Goal: Task Accomplishment & Management: Complete application form

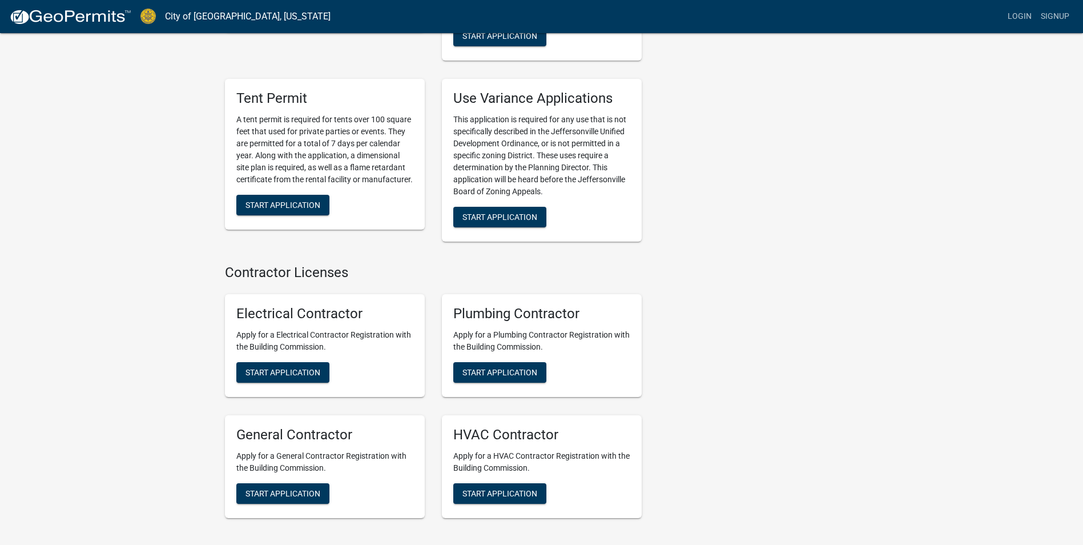
scroll to position [2234, 0]
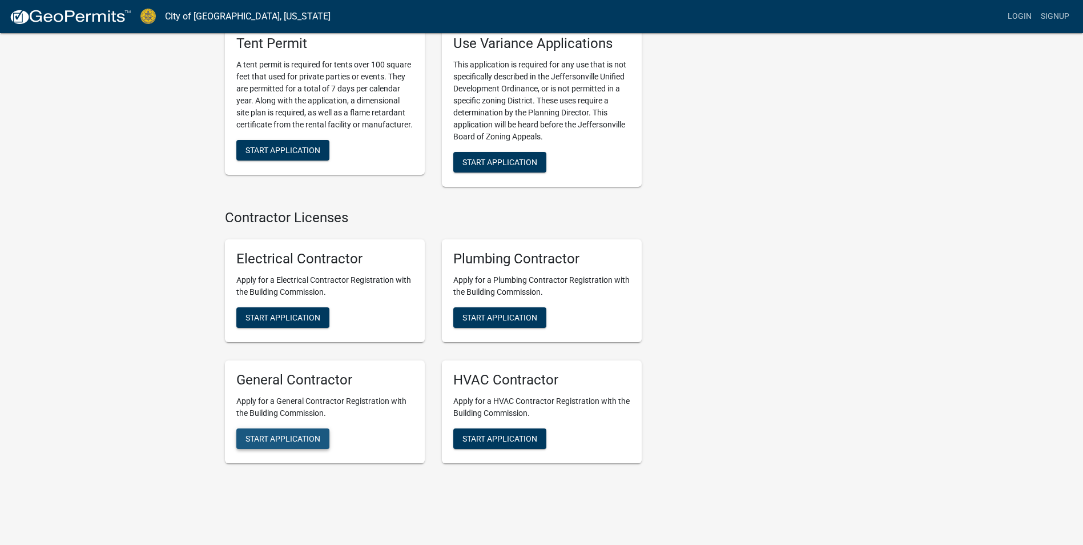
click at [291, 428] on button "Start Application" at bounding box center [282, 438] width 93 height 21
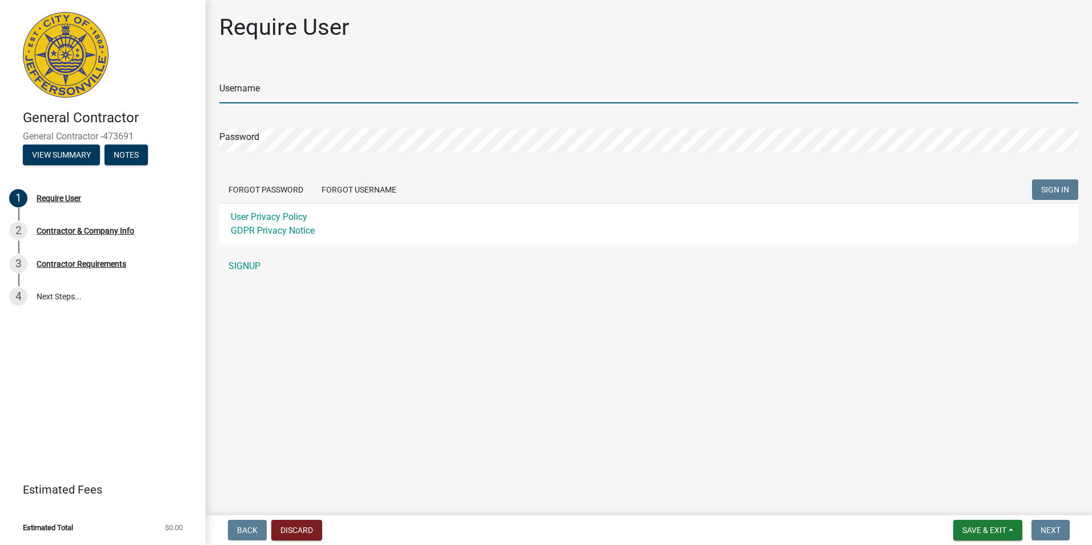
type input "DonHedgesCo"
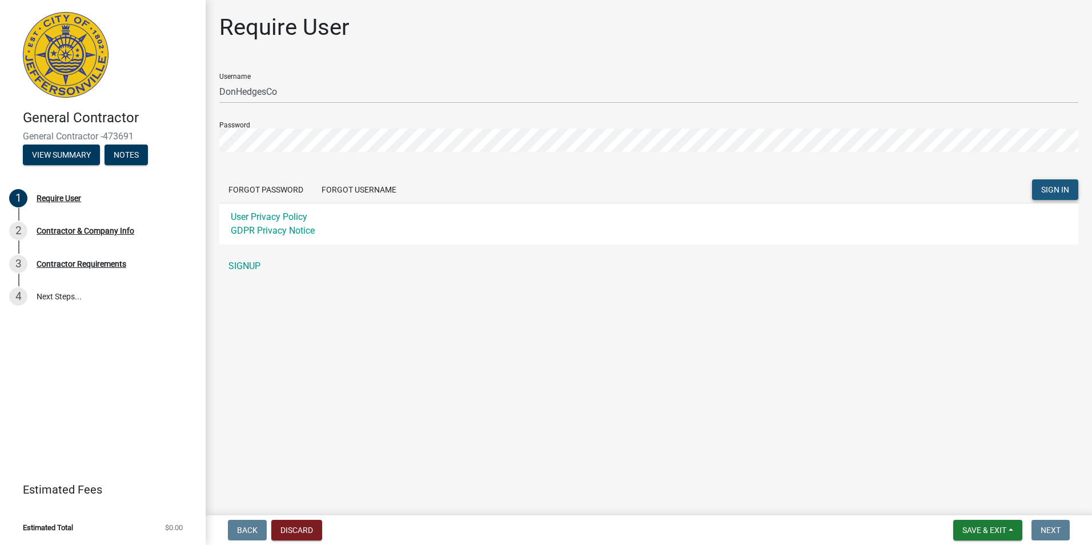
click at [1059, 191] on span "SIGN IN" at bounding box center [1055, 189] width 28 height 9
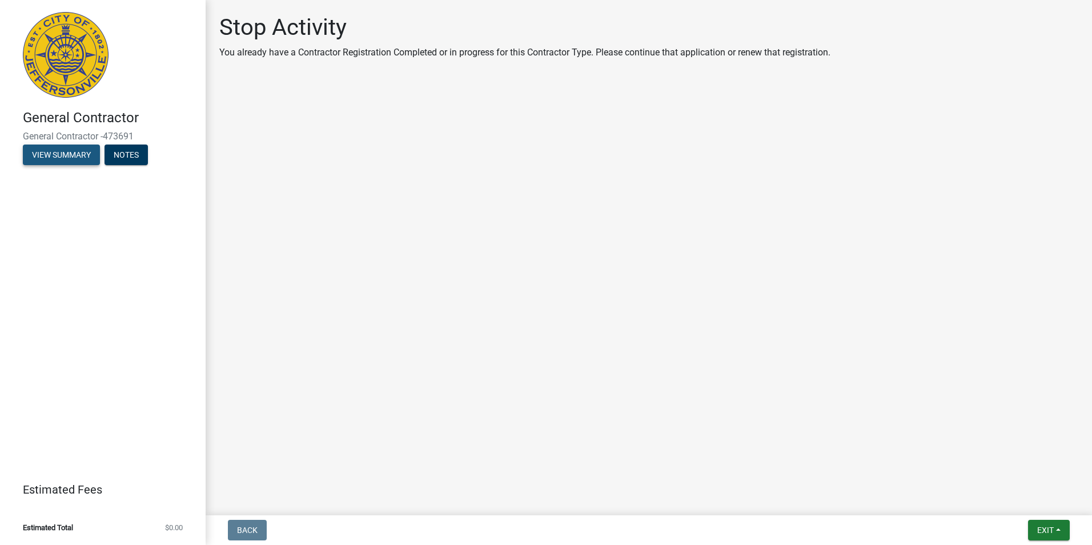
click at [47, 158] on button "View Summary" at bounding box center [61, 154] width 77 height 21
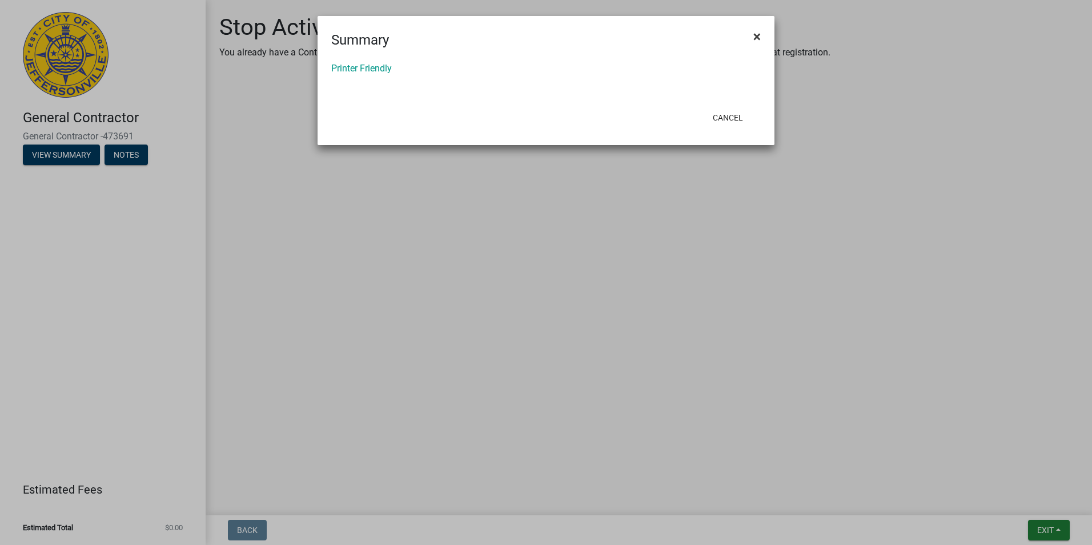
click at [757, 34] on span "×" at bounding box center [756, 37] width 7 height 16
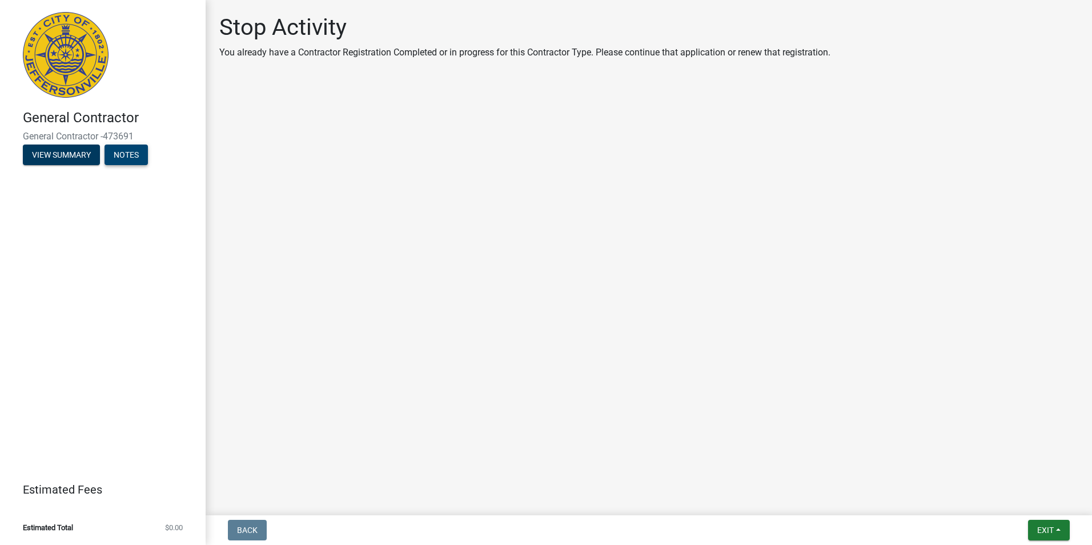
click at [130, 151] on button "Notes" at bounding box center [125, 154] width 43 height 21
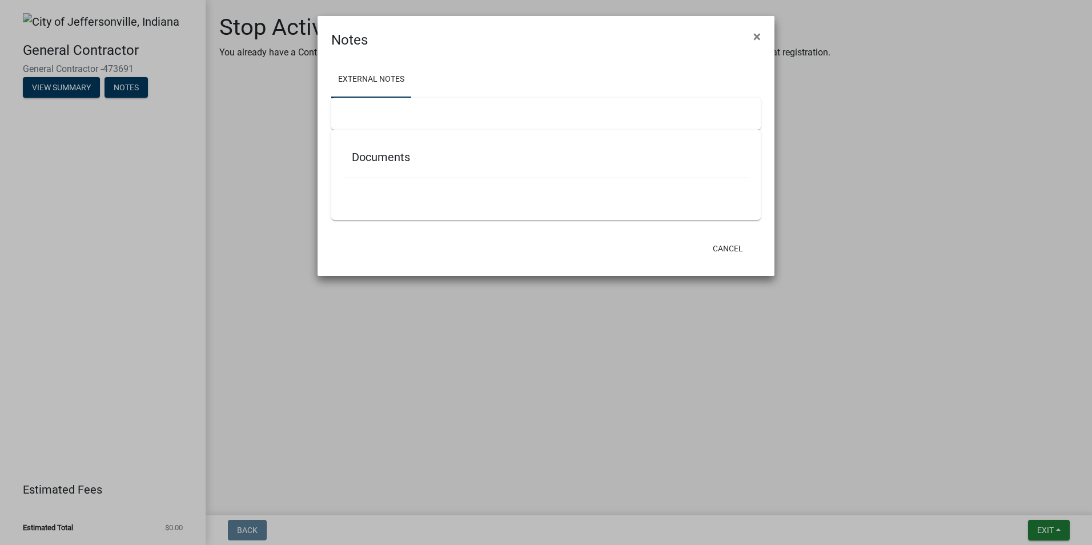
click at [387, 150] on div "Documents" at bounding box center [546, 159] width 407 height 37
click at [374, 164] on div "Documents" at bounding box center [546, 159] width 407 height 37
click at [755, 33] on span "×" at bounding box center [756, 37] width 7 height 16
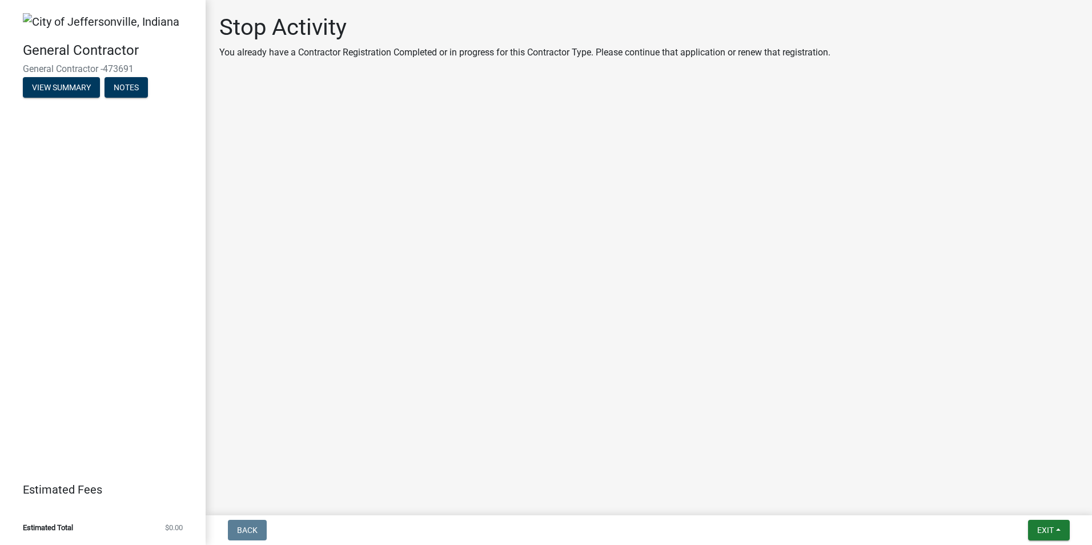
click at [53, 67] on span "General Contractor -473691" at bounding box center [103, 68] width 160 height 11
click at [79, 68] on span "General Contractor -473691" at bounding box center [103, 68] width 160 height 11
click at [101, 49] on h4 "General Contractor" at bounding box center [110, 50] width 174 height 17
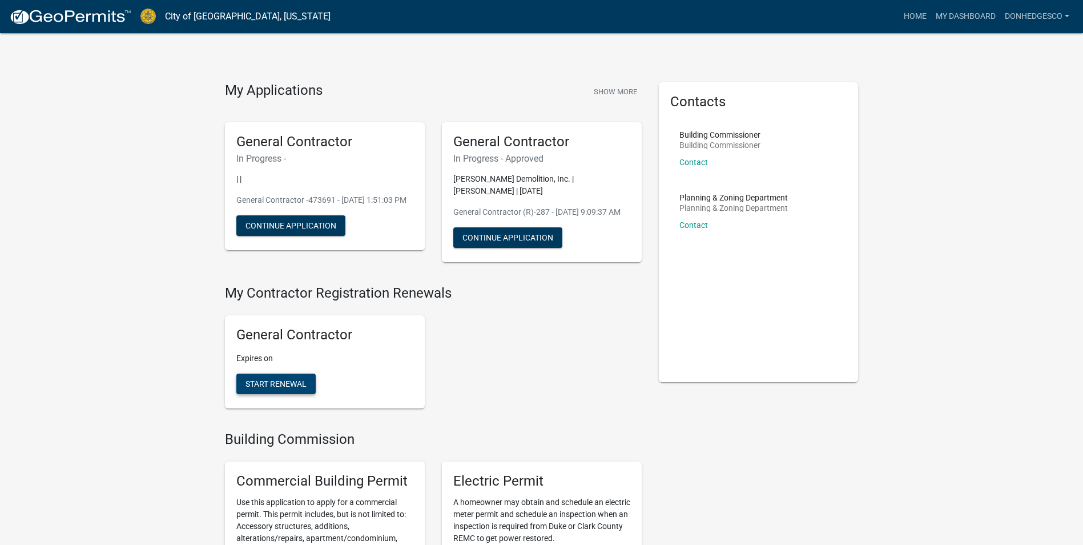
click at [293, 388] on span "Start Renewal" at bounding box center [276, 383] width 61 height 9
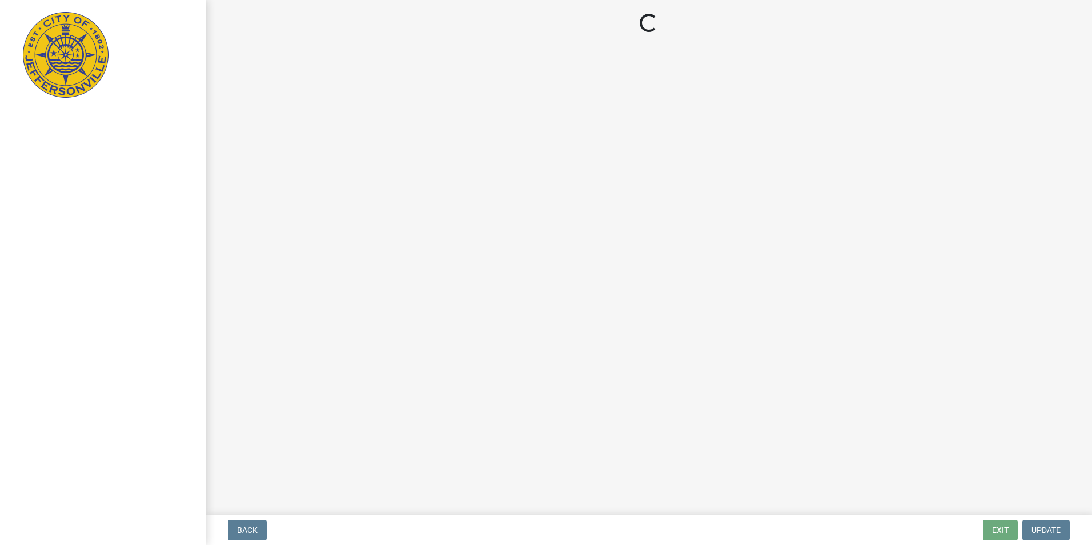
select select "KY"
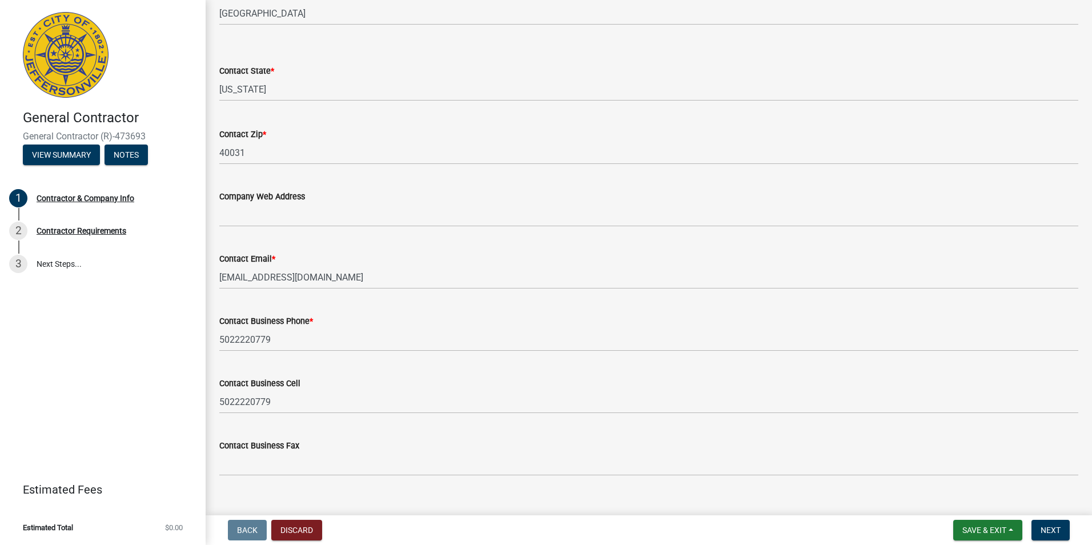
scroll to position [546, 0]
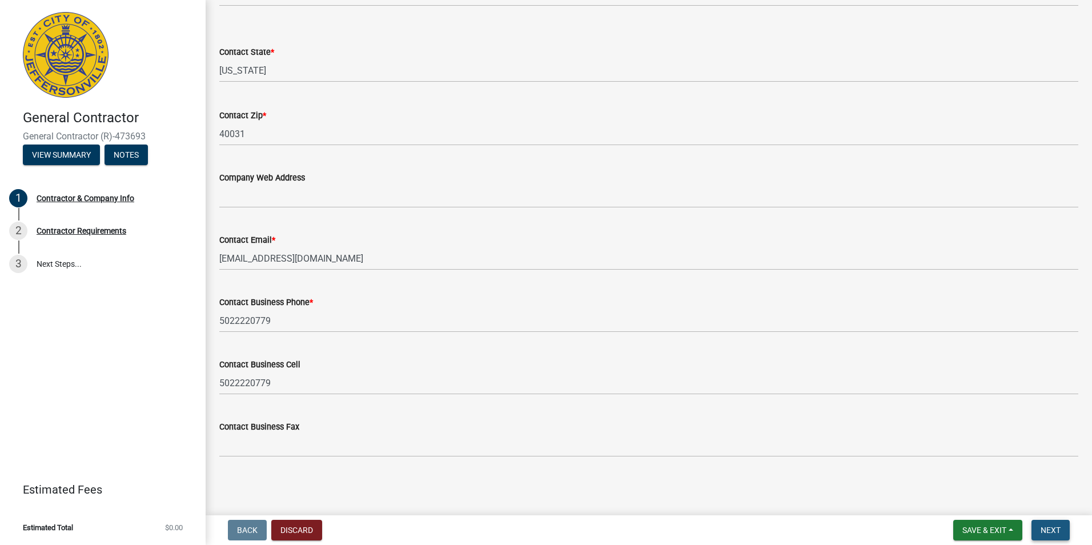
click at [1040, 525] on span "Next" at bounding box center [1050, 529] width 20 height 9
click at [1048, 530] on span "Next" at bounding box center [1050, 529] width 20 height 9
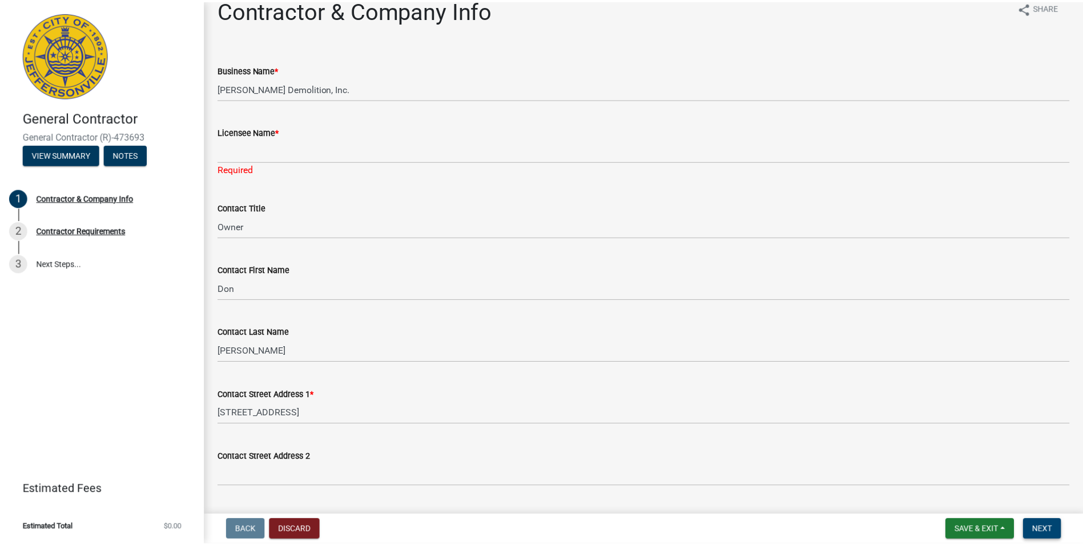
scroll to position [0, 0]
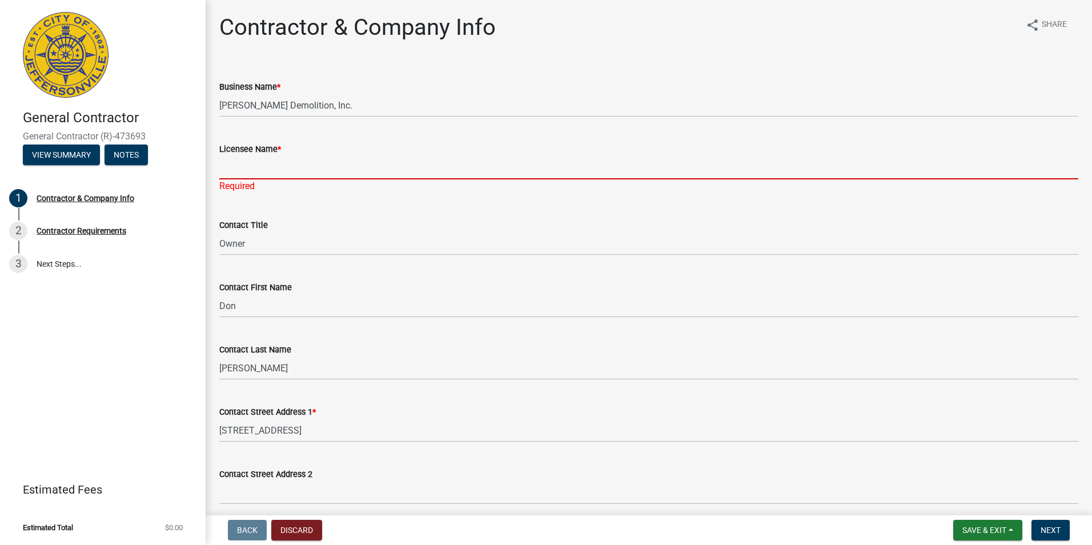
click at [250, 166] on input "Licensee Name *" at bounding box center [648, 167] width 859 height 23
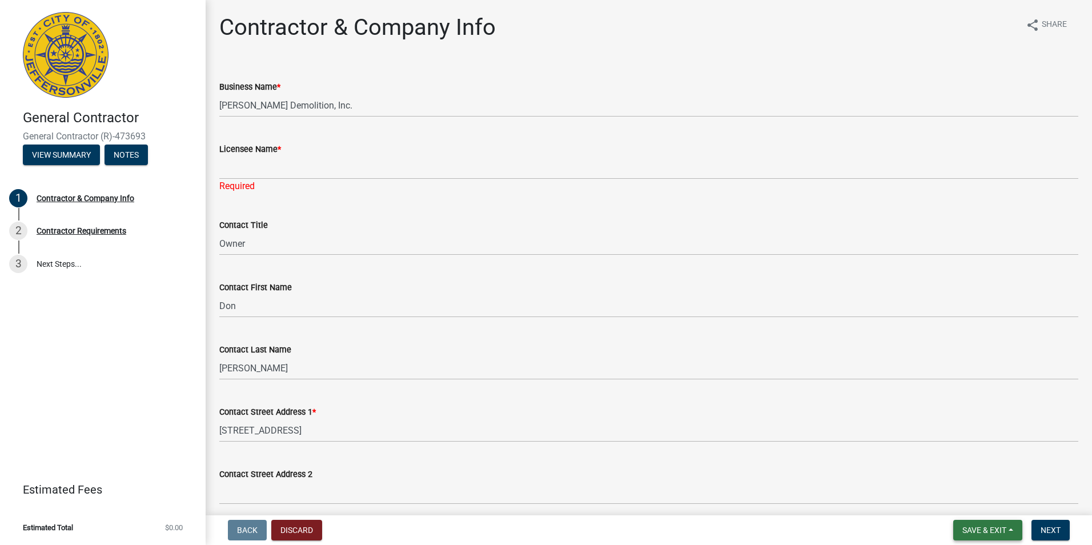
click at [990, 528] on span "Save & Exit" at bounding box center [984, 529] width 44 height 9
click at [980, 504] on button "Save & Exit" at bounding box center [976, 499] width 91 height 27
